Goal: Entertainment & Leisure: Browse casually

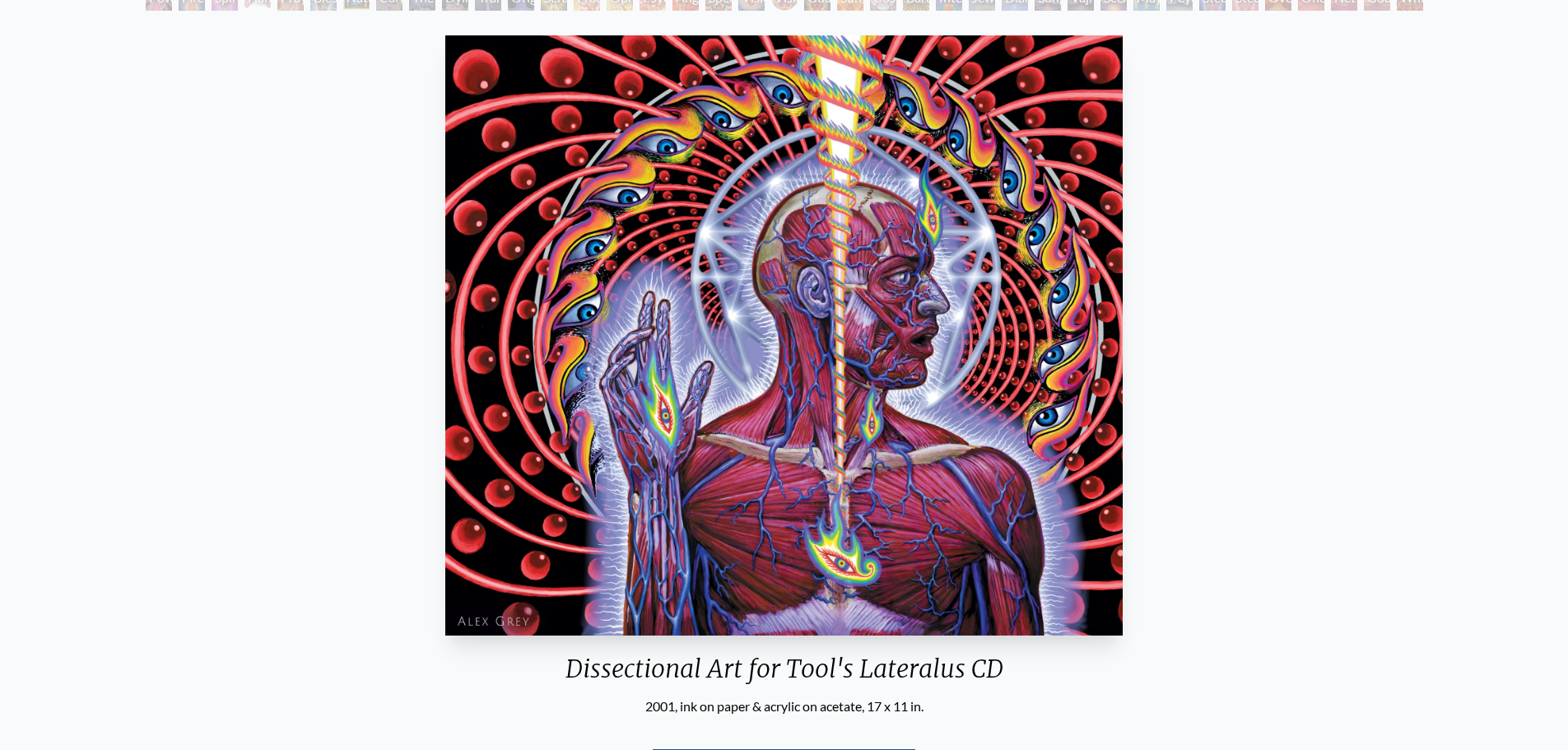
scroll to position [183, 0]
click at [892, 415] on img "82 / 133" at bounding box center [784, 336] width 677 height 600
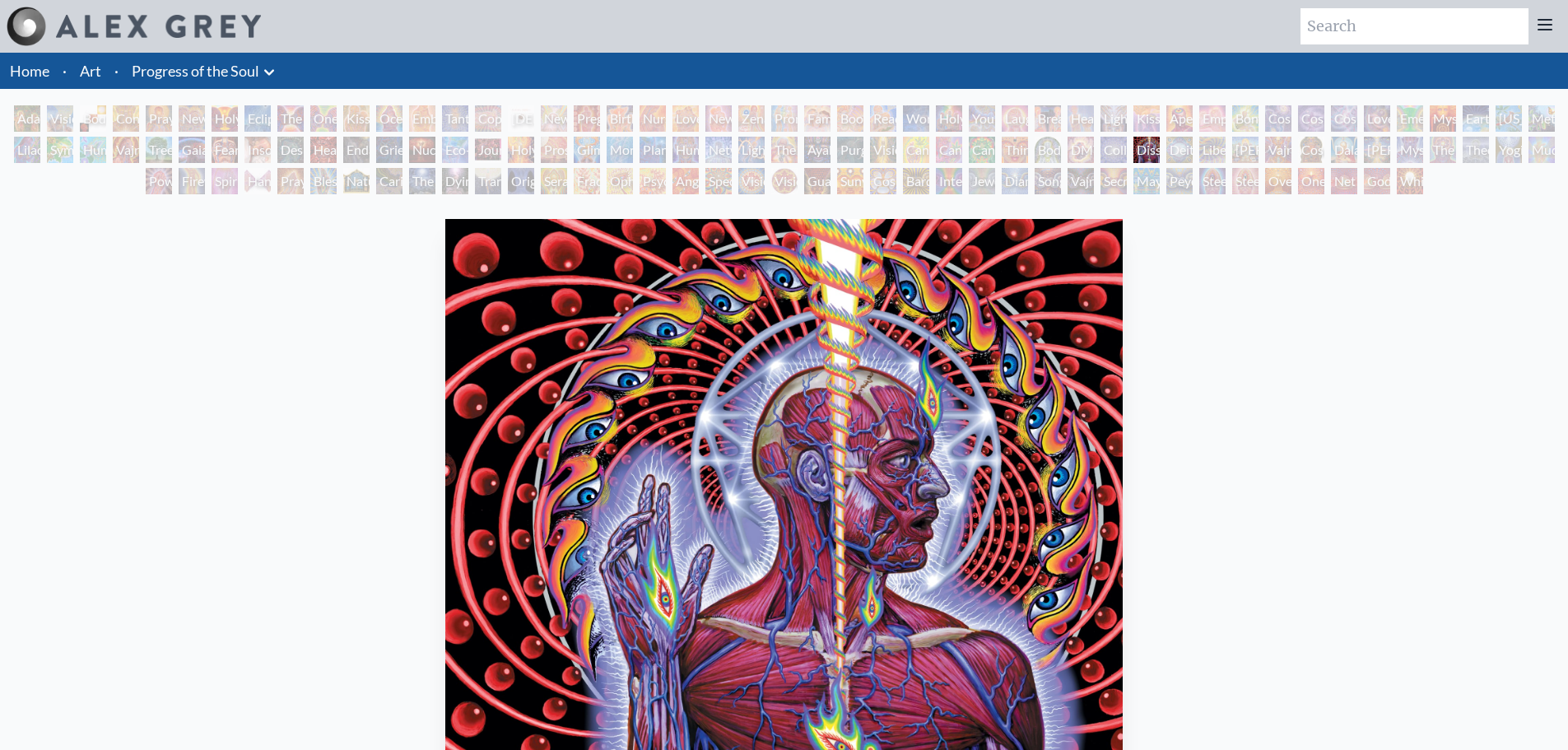
click at [21, 129] on div "Adam & Eve" at bounding box center [27, 119] width 26 height 26
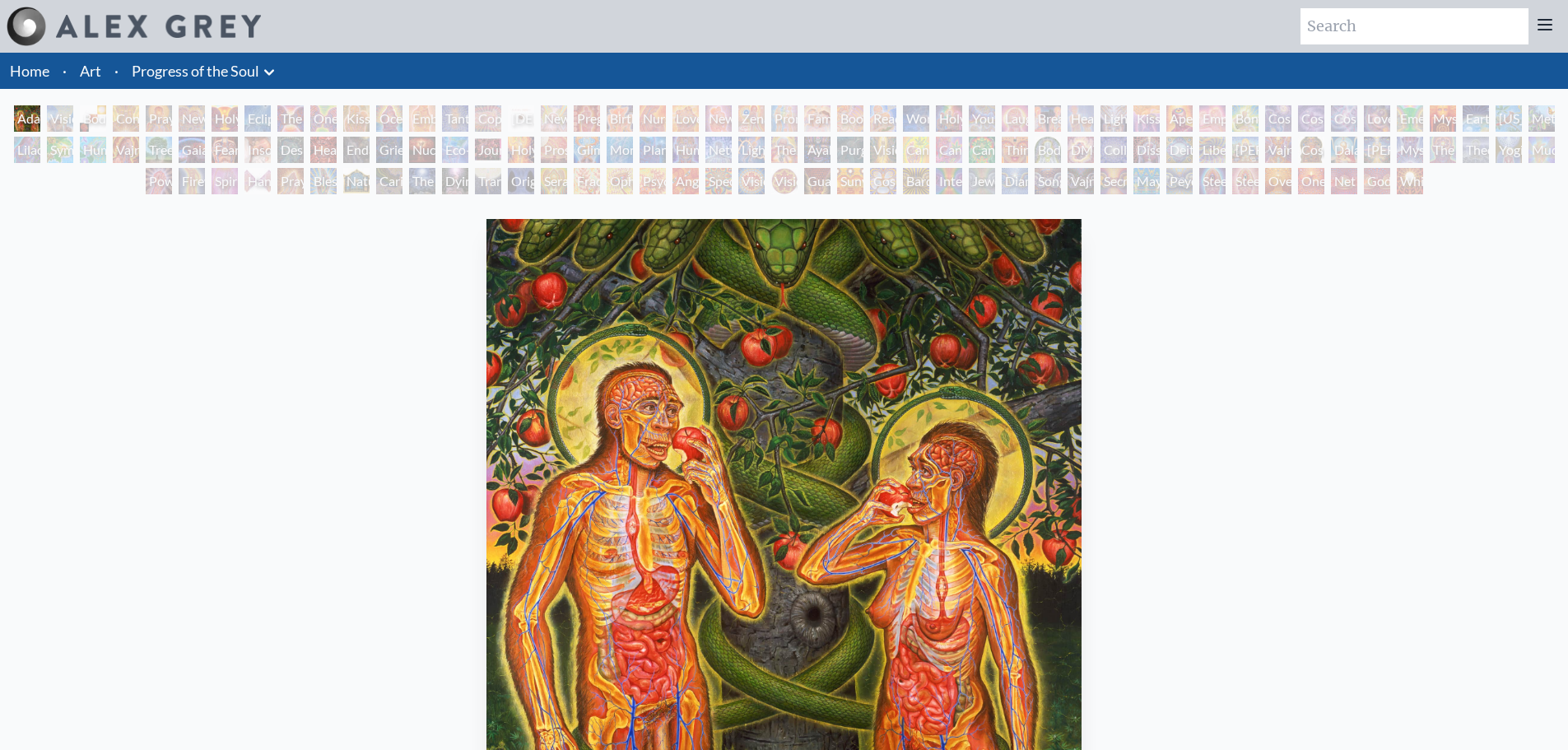
click at [106, 118] on div "Body, Mind, Spirit" at bounding box center [93, 119] width 26 height 26
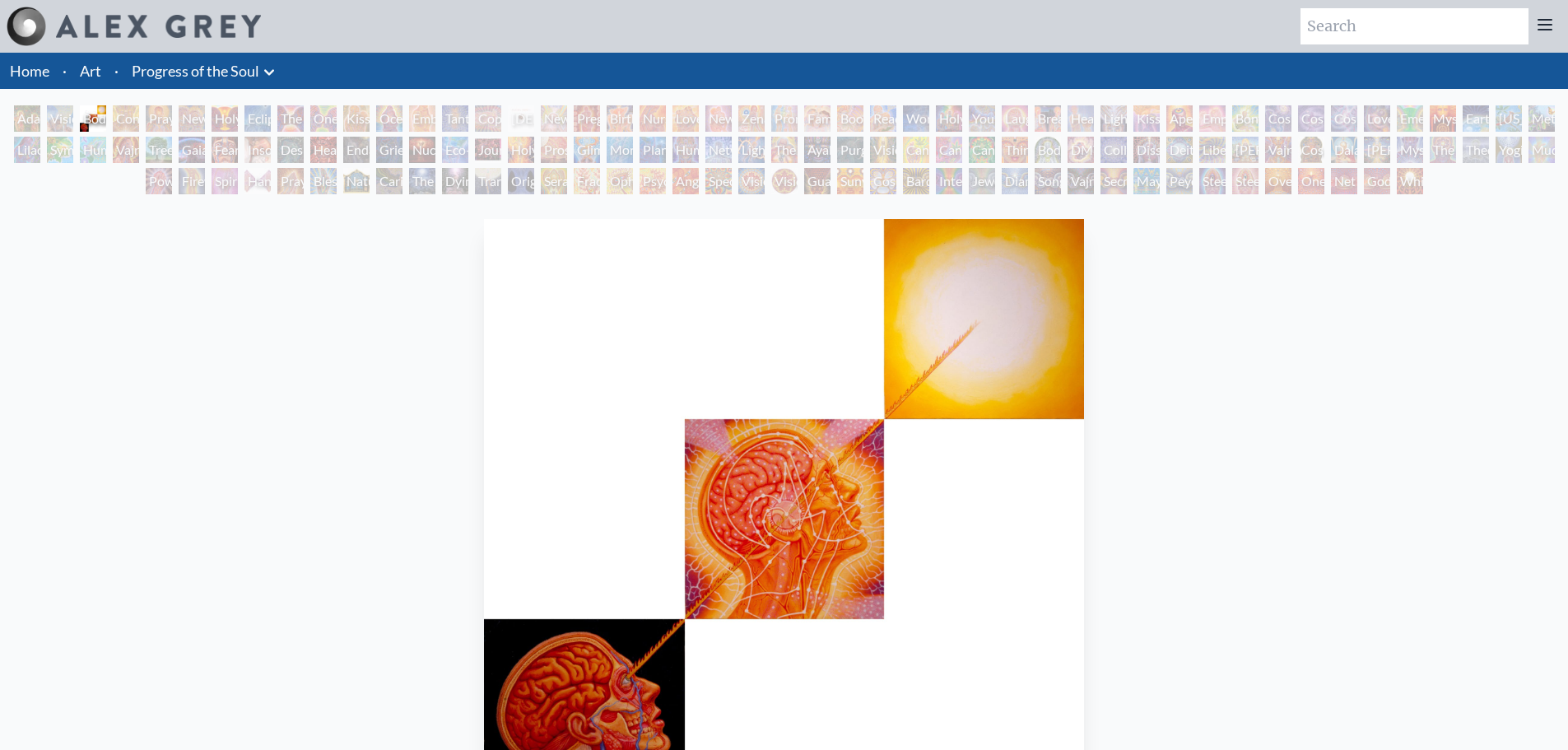
click at [337, 118] on div "One Taste" at bounding box center [324, 119] width 26 height 26
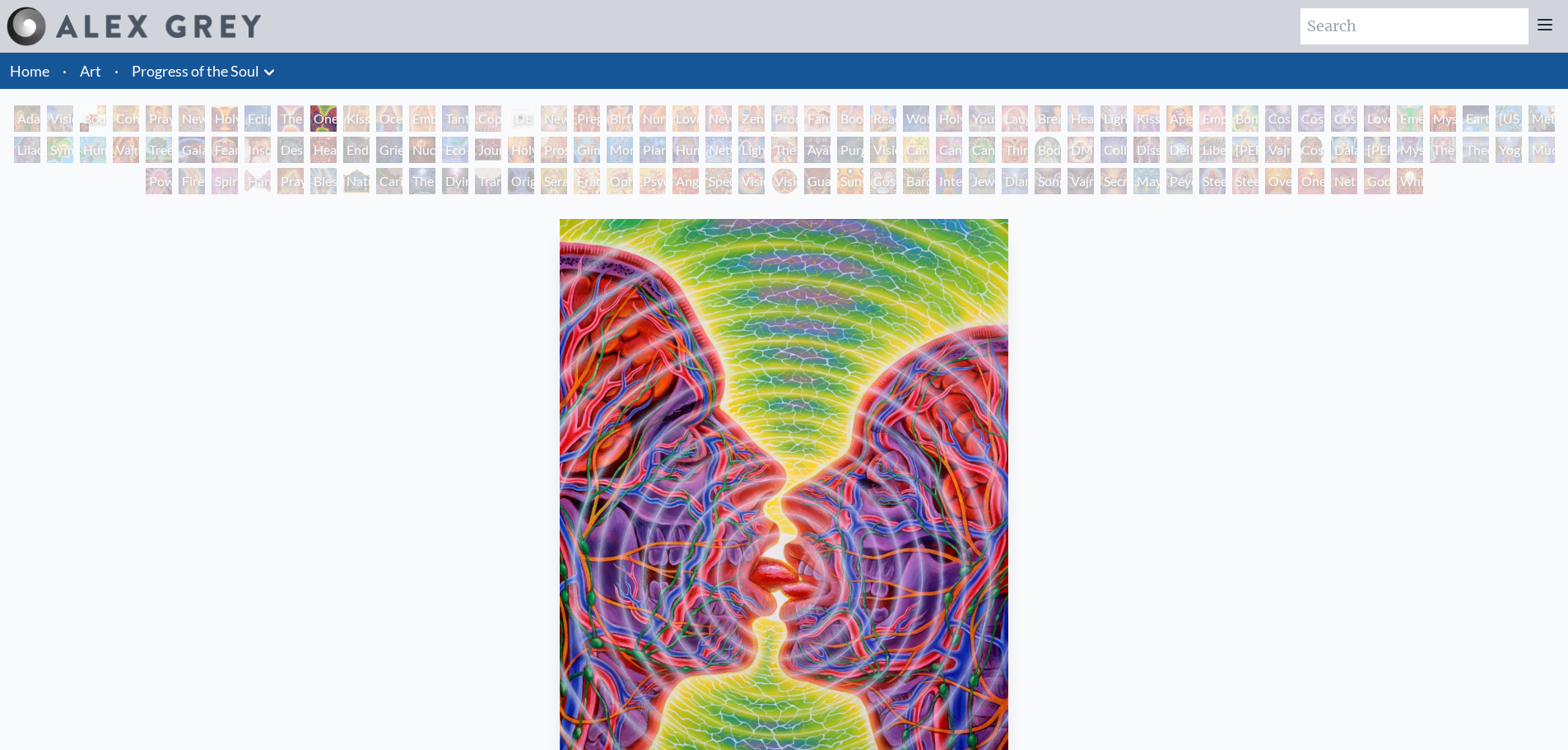
click at [1055, 152] on div "Body/Mind as a Vibratory Field of Energy" at bounding box center [1048, 150] width 26 height 26
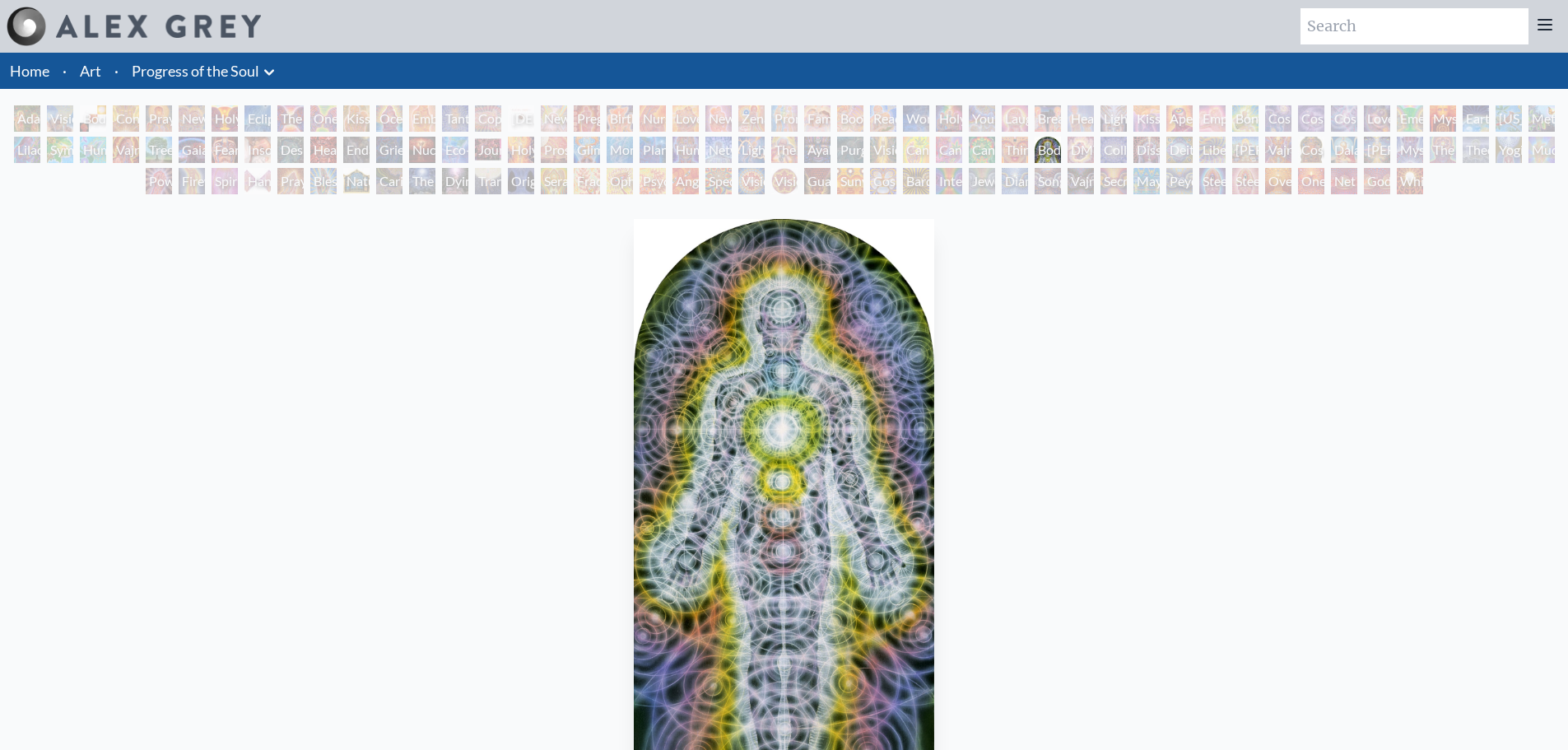
click at [1013, 151] on div "Third Eye Tears of Joy" at bounding box center [1015, 150] width 26 height 26
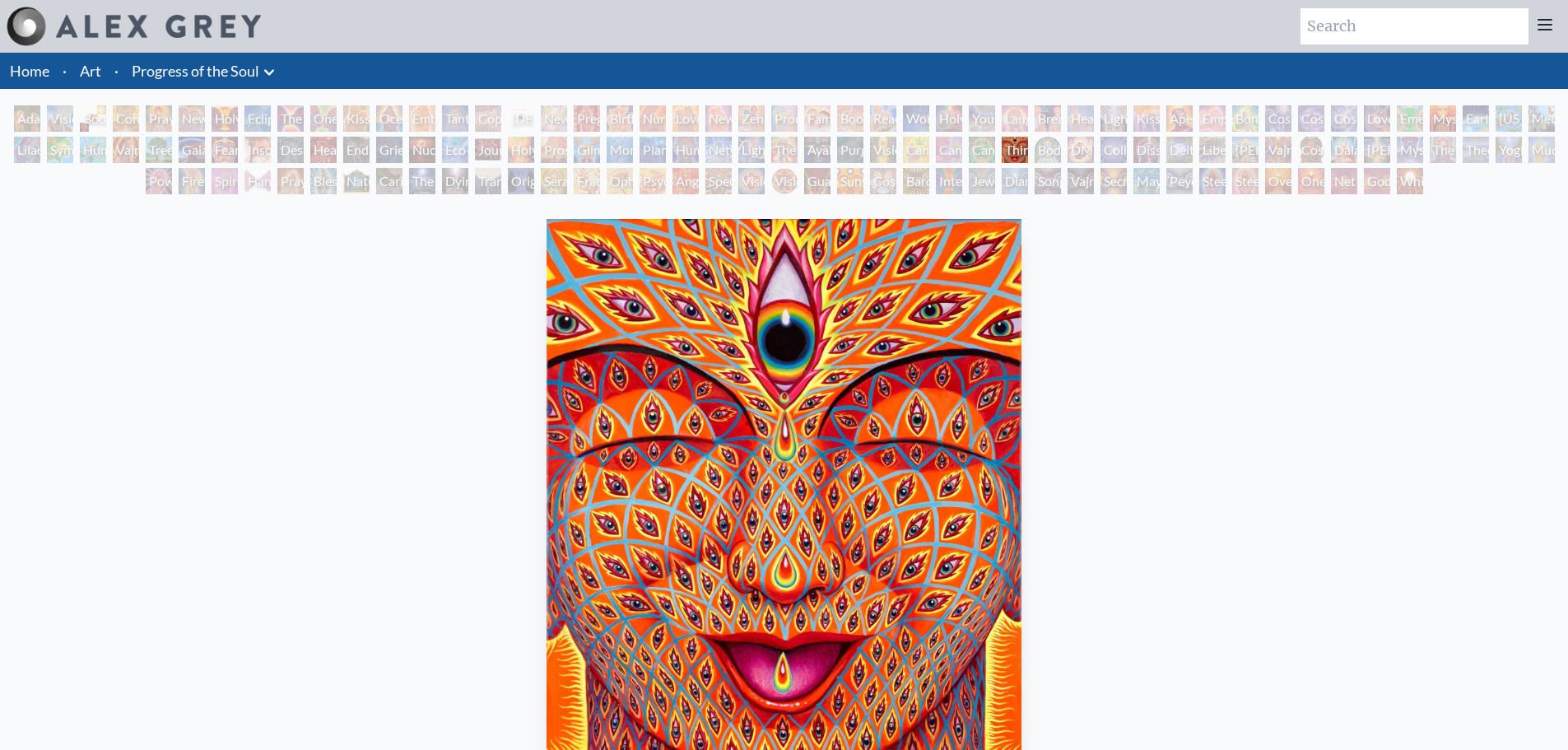
click at [982, 152] on div "Cannabacchus" at bounding box center [982, 150] width 26 height 26
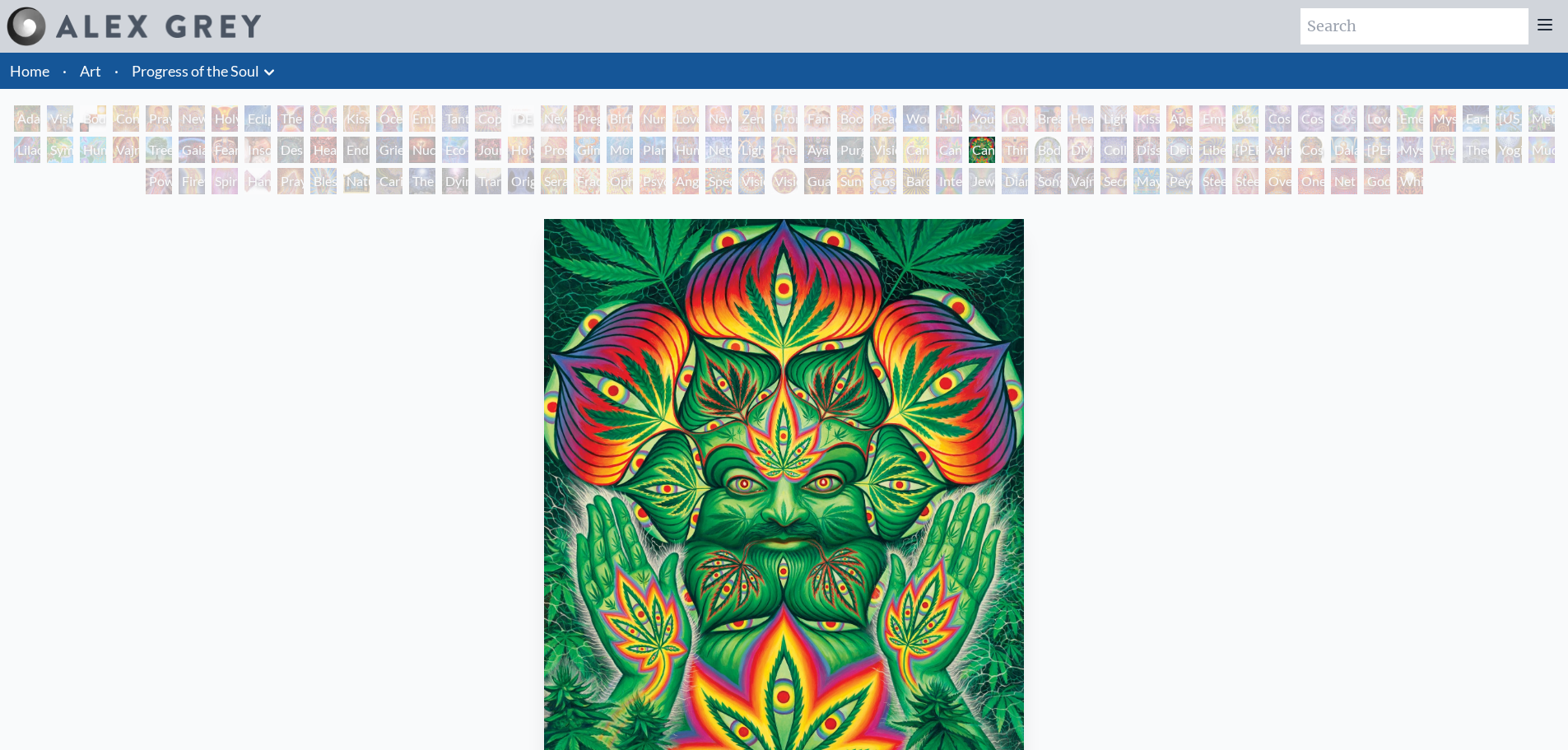
click at [939, 152] on div "Cannabis Sutra" at bounding box center [949, 150] width 26 height 26
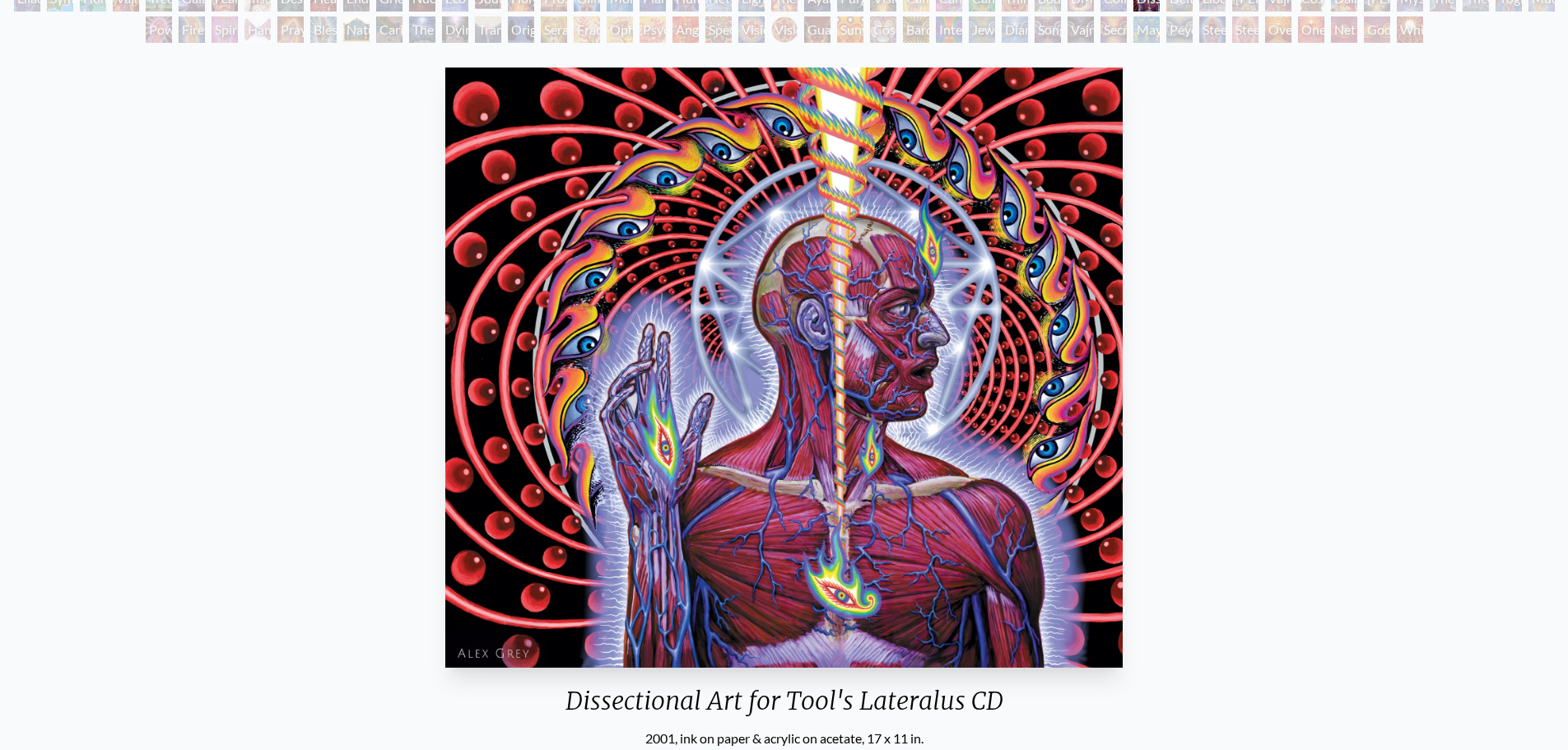
scroll to position [150, 0]
